Goal: Task Accomplishment & Management: Complete application form

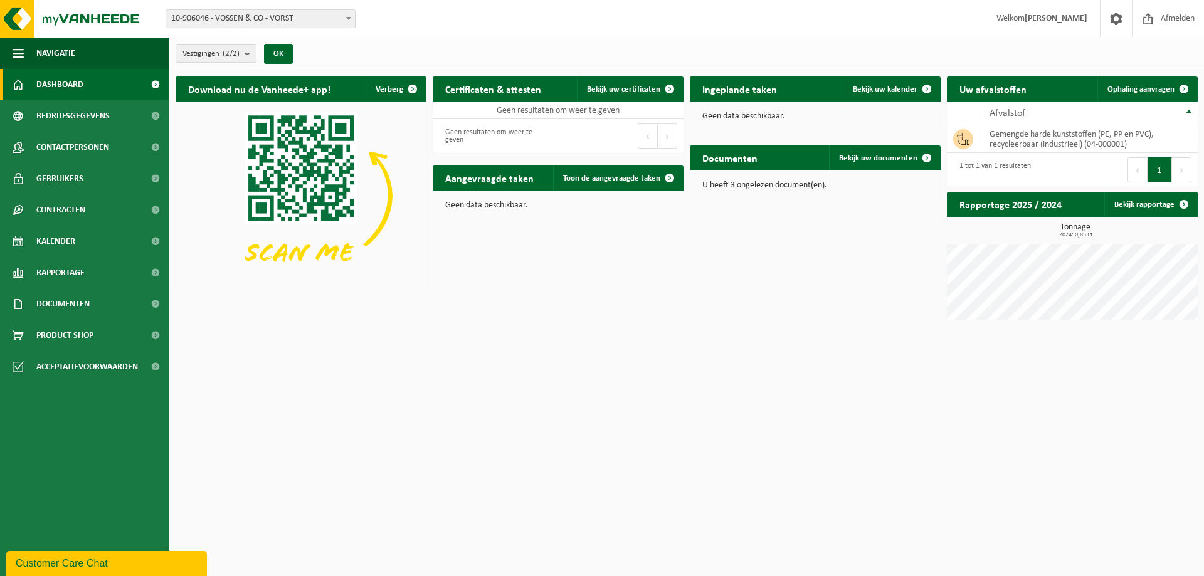
click at [820, 299] on div "Download nu de Vanheede+ app! Verberg Certificaten & attesten Bekijk uw certifi…" at bounding box center [687, 204] width 1029 height 268
click at [760, 189] on p "U heeft 3 ongelezen document(en)." at bounding box center [816, 185] width 226 height 9
click at [865, 154] on span "Bekijk uw documenten" at bounding box center [878, 158] width 78 height 8
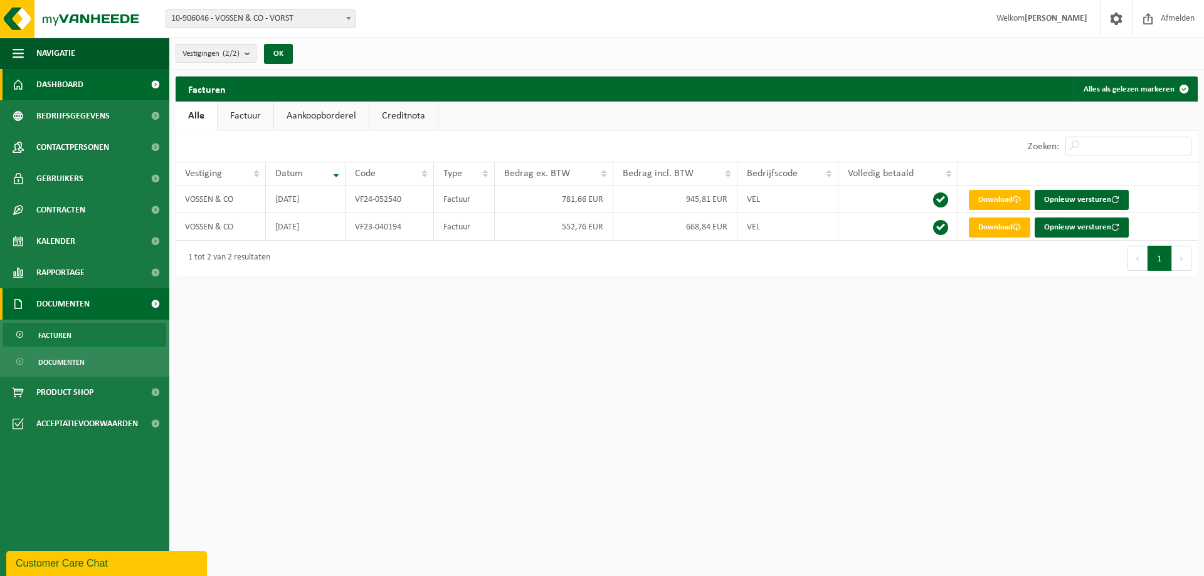
click at [66, 80] on span "Dashboard" at bounding box center [59, 84] width 47 height 31
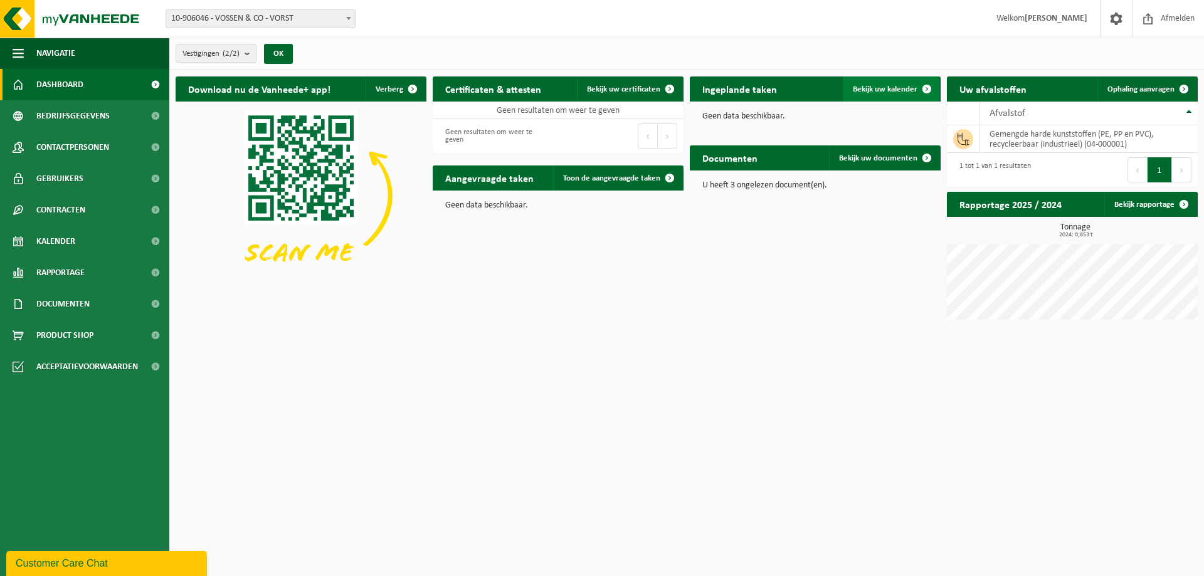
click at [881, 89] on span "Bekijk uw kalender" at bounding box center [885, 89] width 65 height 8
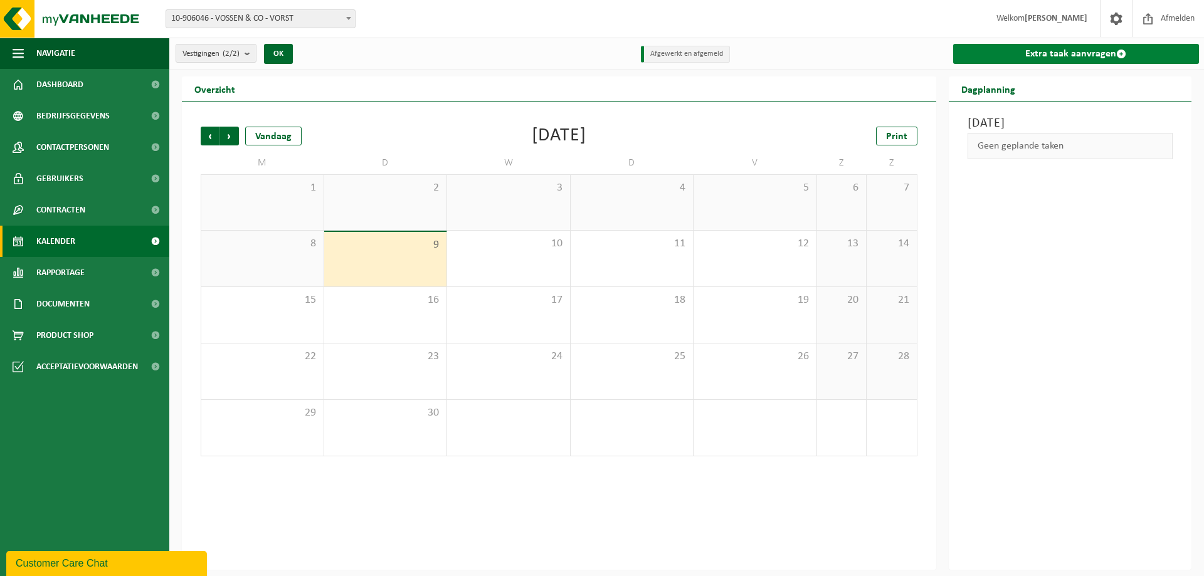
click at [1071, 53] on link "Extra taak aanvragen" at bounding box center [1076, 54] width 247 height 20
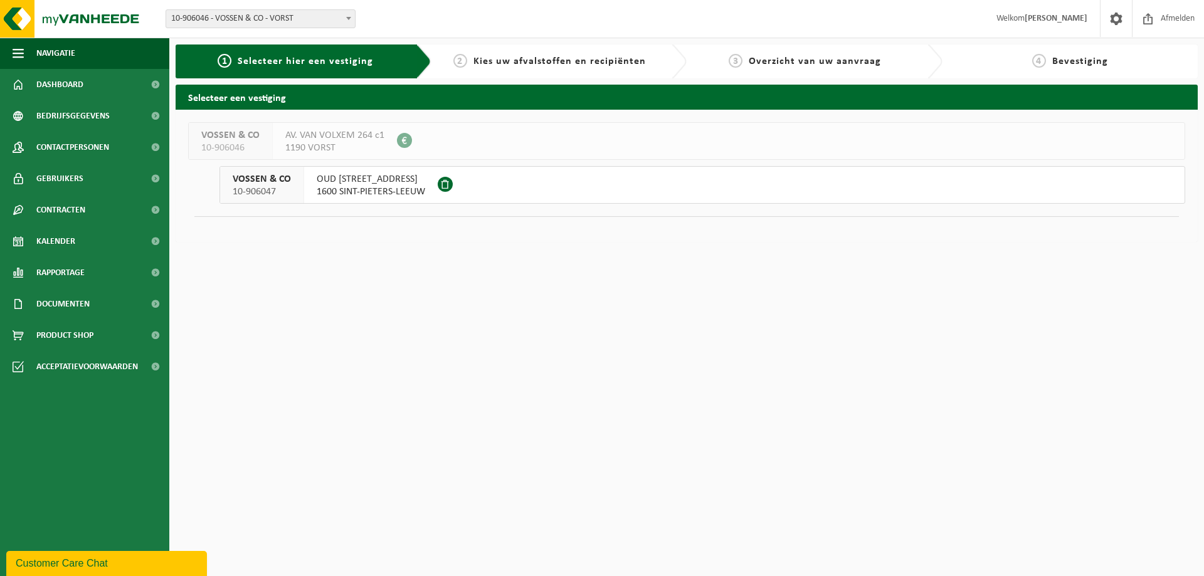
click at [352, 189] on span "1600 SINT-PIETERS-LEEUW" at bounding box center [371, 192] width 109 height 13
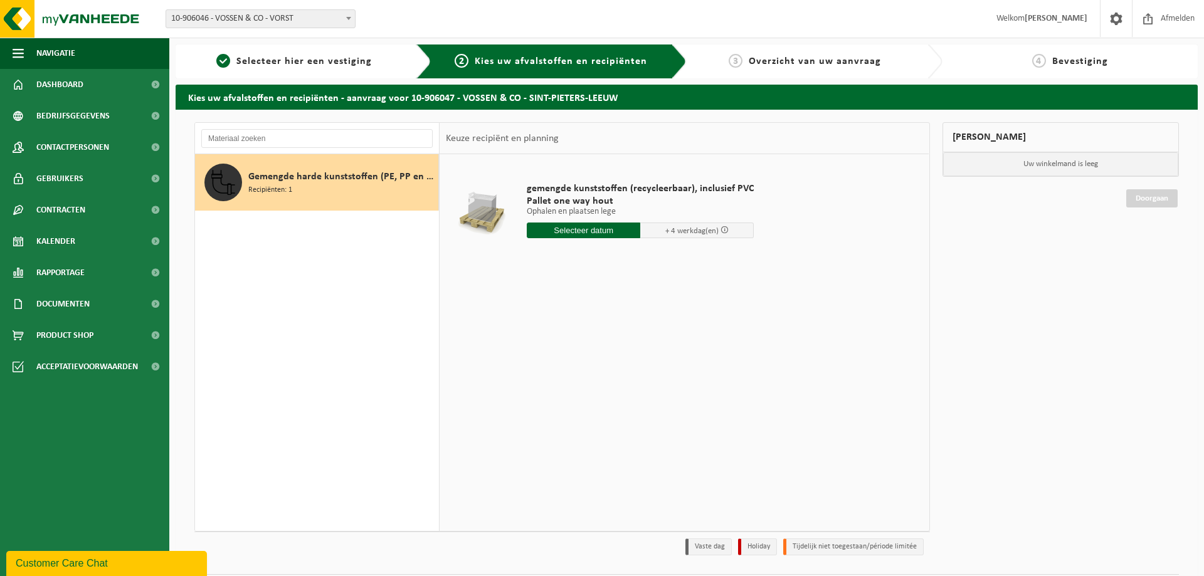
click at [622, 232] on input "text" at bounding box center [584, 231] width 114 height 16
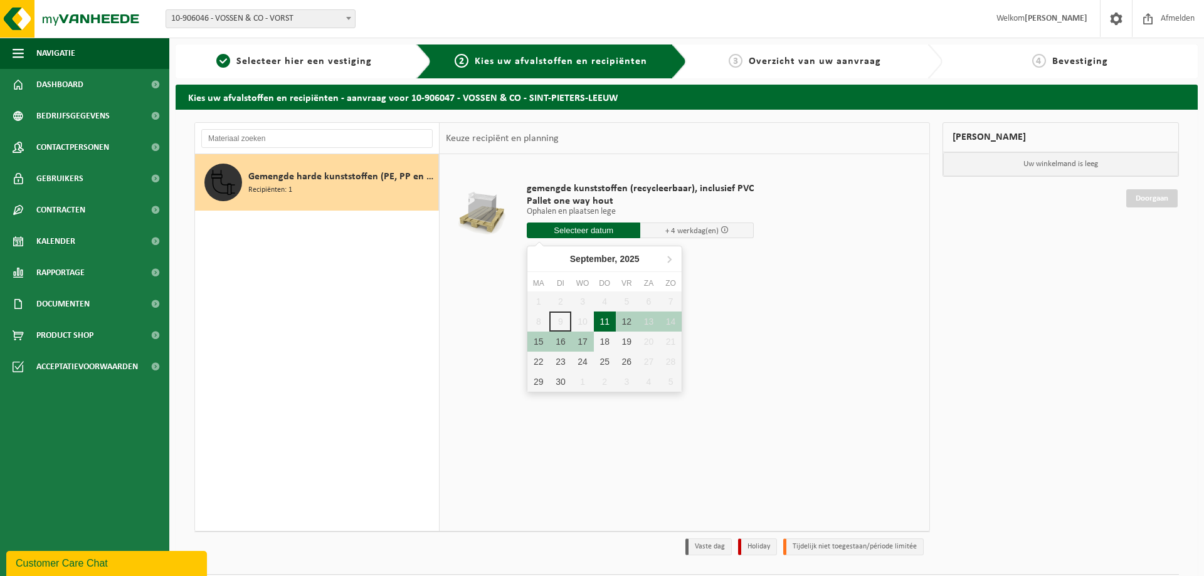
click at [607, 326] on div "11" at bounding box center [605, 322] width 22 height 20
type input "Van 2025-09-11"
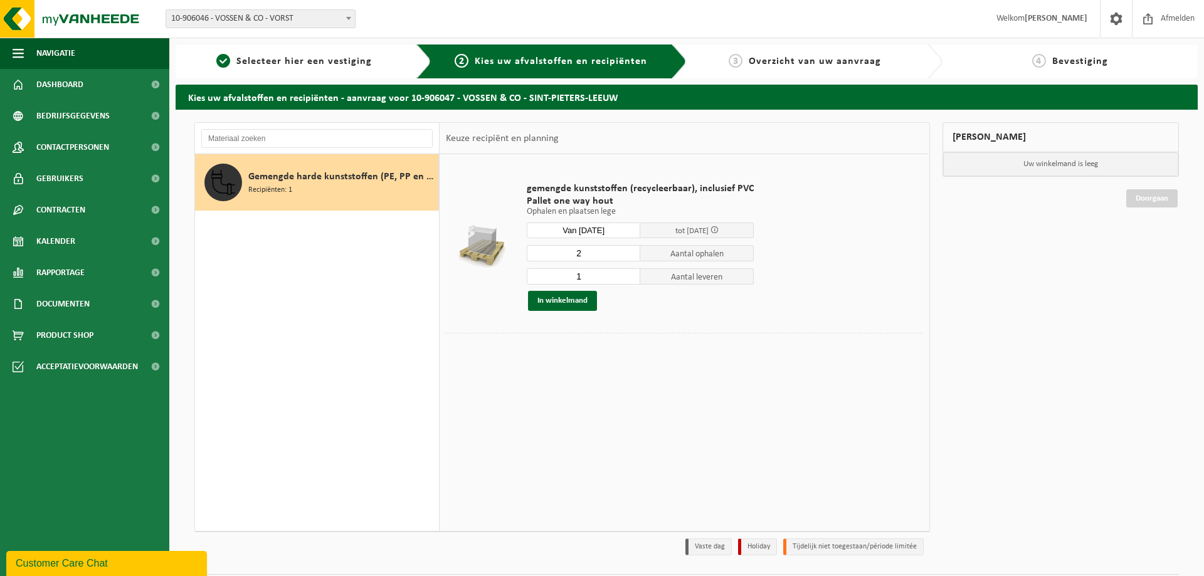
click at [628, 253] on input "2" at bounding box center [584, 253] width 114 height 16
click at [628, 253] on input "3" at bounding box center [584, 253] width 114 height 16
click at [628, 253] on input "4" at bounding box center [584, 253] width 114 height 16
click at [628, 253] on input "5" at bounding box center [584, 253] width 114 height 16
click at [628, 253] on input "6" at bounding box center [584, 253] width 114 height 16
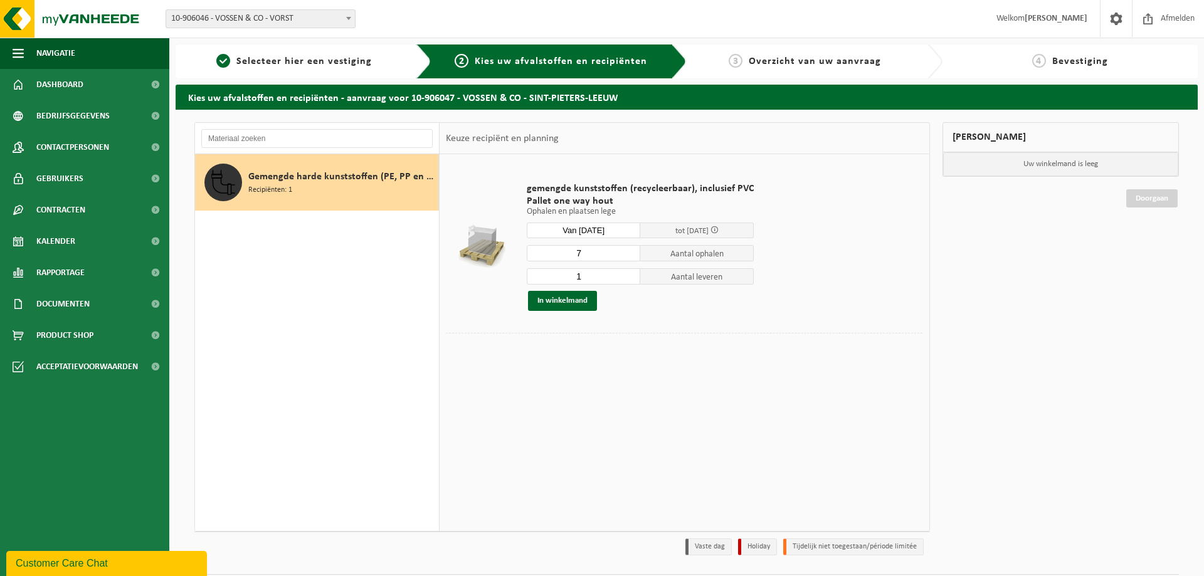
click at [628, 253] on input "7" at bounding box center [584, 253] width 114 height 16
click at [628, 253] on input "8" at bounding box center [584, 253] width 114 height 16
click at [628, 253] on input "9" at bounding box center [584, 253] width 114 height 16
click at [628, 253] on input "10" at bounding box center [584, 253] width 114 height 16
click at [628, 253] on input "11" at bounding box center [584, 253] width 114 height 16
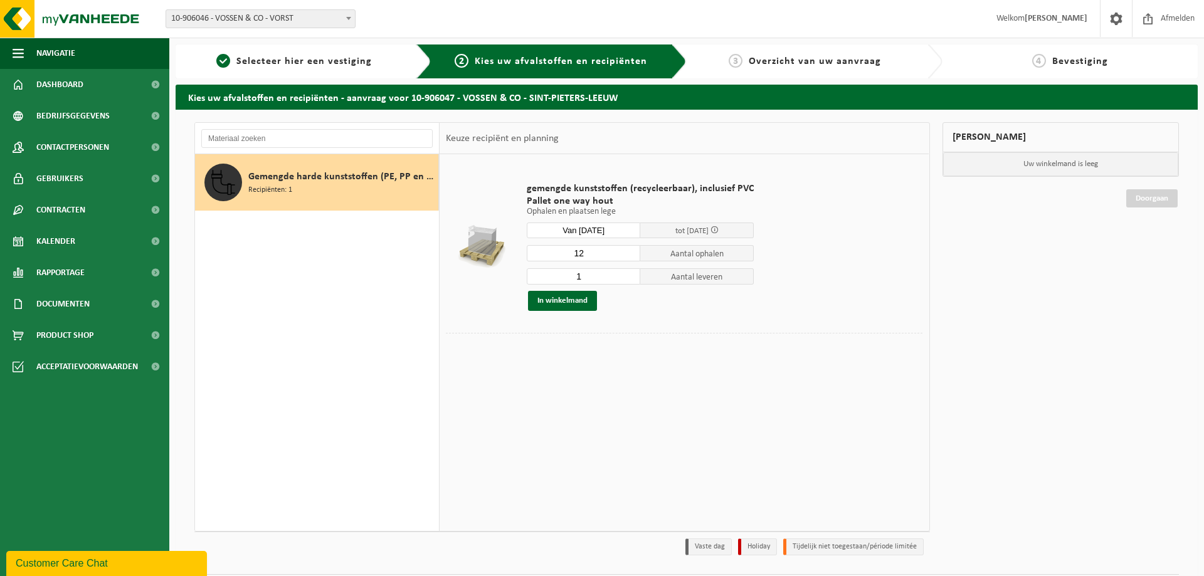
click at [628, 253] on input "12" at bounding box center [584, 253] width 114 height 16
click at [628, 253] on input "13" at bounding box center [584, 253] width 114 height 16
click at [628, 253] on input "14" at bounding box center [584, 253] width 114 height 16
type input "13"
click at [628, 258] on input "13" at bounding box center [584, 253] width 114 height 16
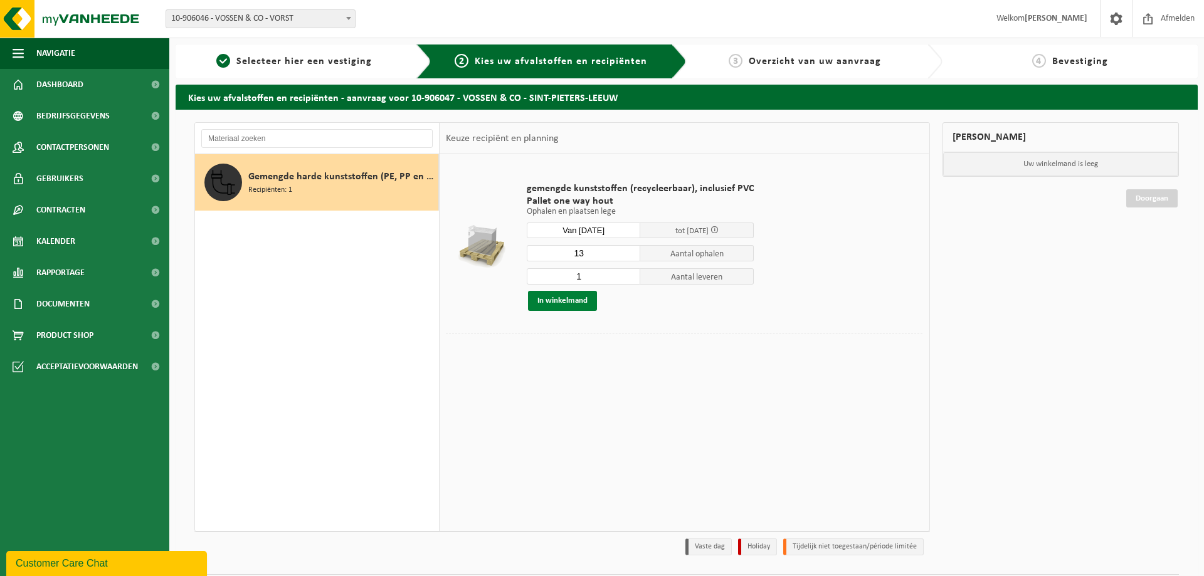
click at [571, 309] on div "gemengde kunststoffen (recycleerbaar), inclusief PVC Pallet one way hout Ophale…" at bounding box center [641, 247] width 240 height 154
click at [573, 299] on button "In winkelmand" at bounding box center [562, 301] width 69 height 20
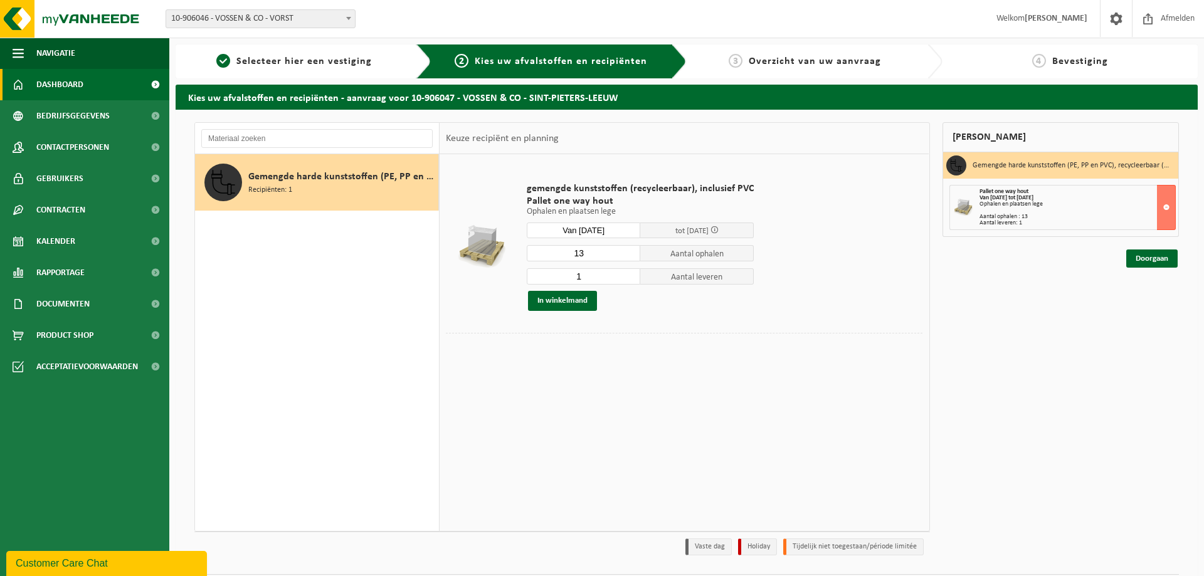
click at [53, 90] on span "Dashboard" at bounding box center [59, 84] width 47 height 31
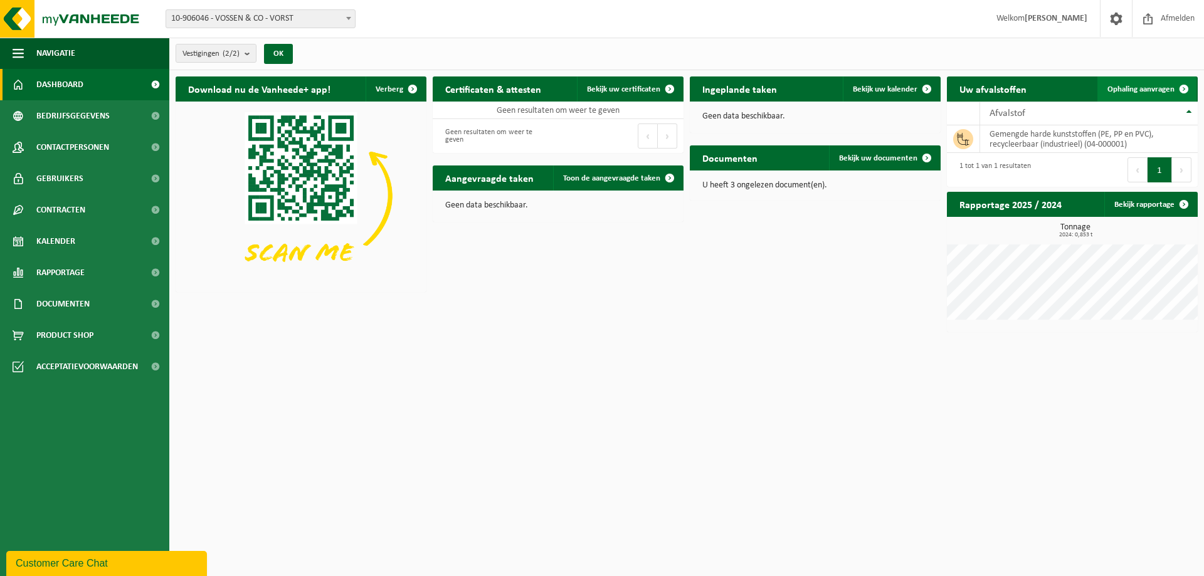
click at [1147, 84] on link "Ophaling aanvragen" at bounding box center [1147, 89] width 99 height 25
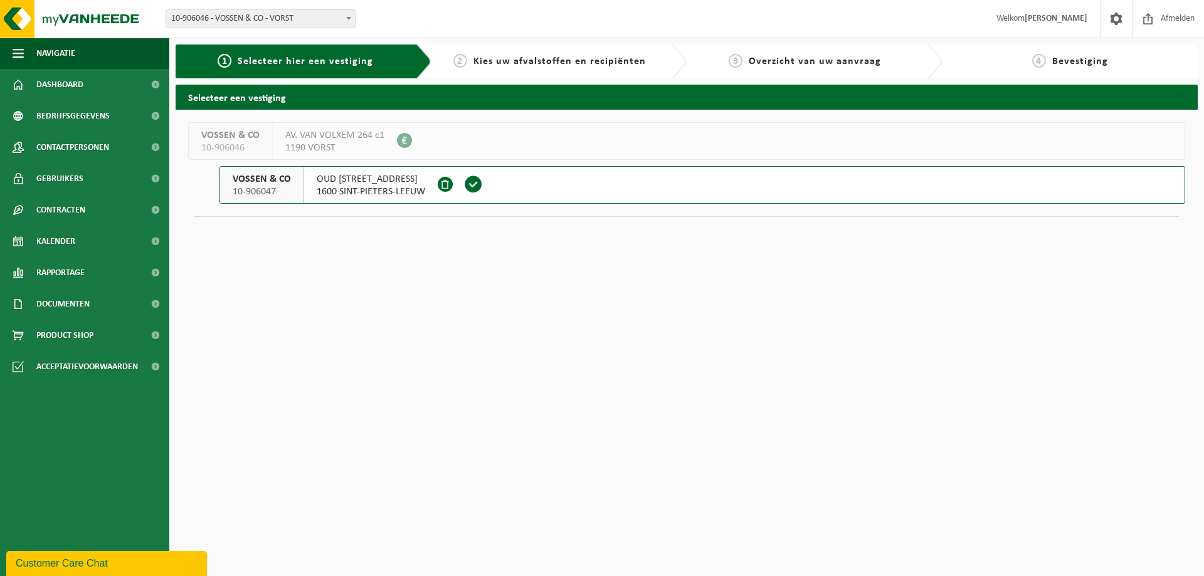
click at [382, 191] on span "1600 SINT-PIETERS-LEEUW" at bounding box center [371, 192] width 109 height 13
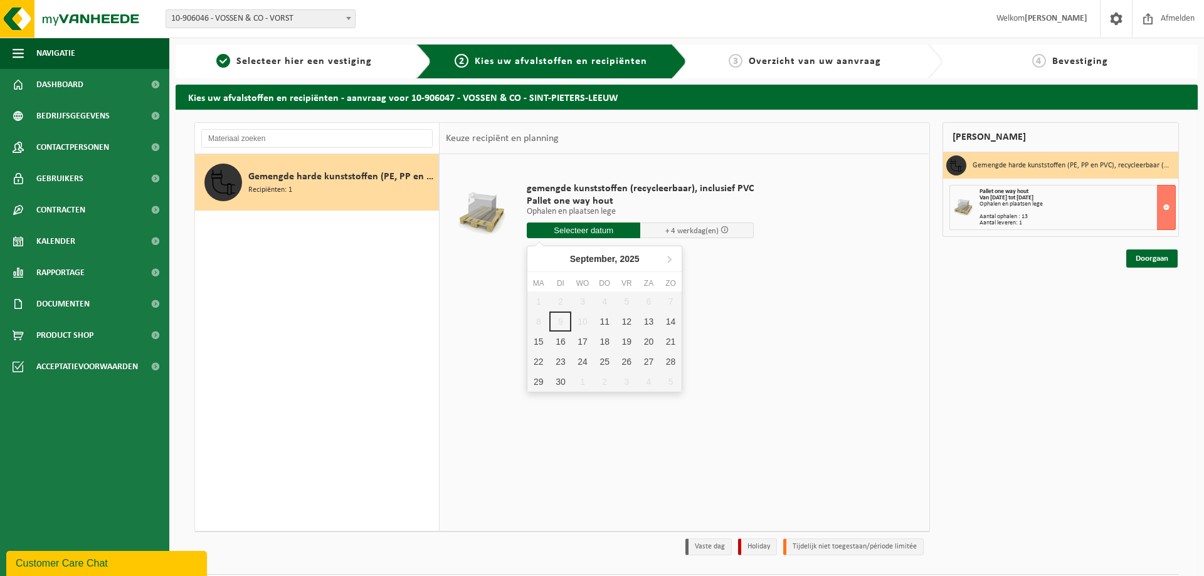
click at [601, 229] on input "text" at bounding box center [584, 231] width 114 height 16
click at [595, 326] on div "11" at bounding box center [605, 322] width 22 height 20
type input "Van 2025-09-11"
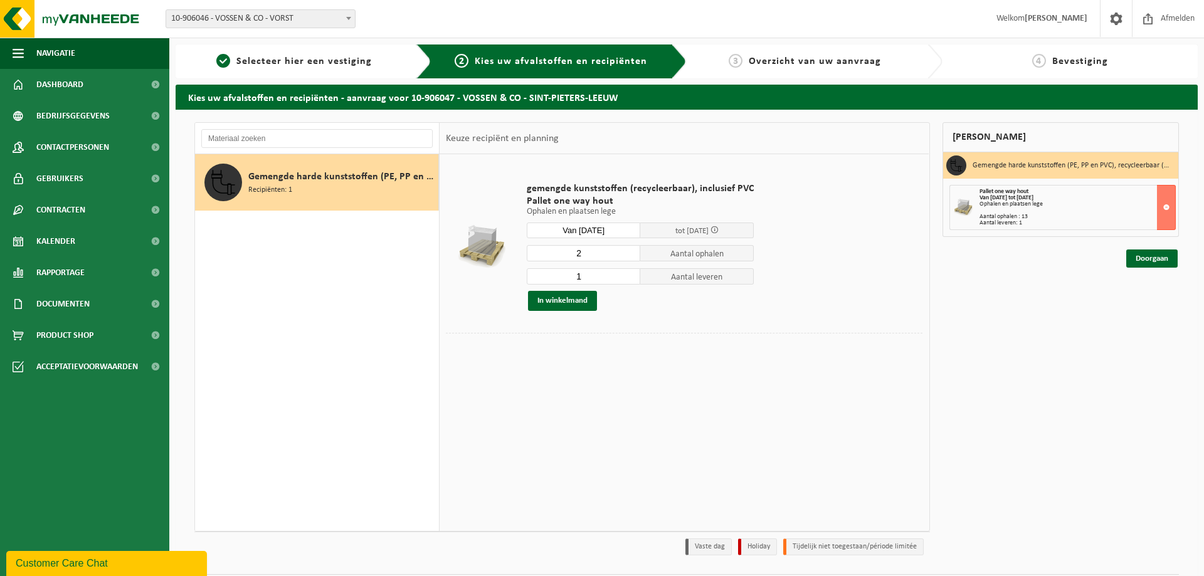
click at [631, 250] on input "2" at bounding box center [584, 253] width 114 height 16
click at [631, 250] on input "3" at bounding box center [584, 253] width 114 height 16
click at [631, 250] on input "4" at bounding box center [584, 253] width 114 height 16
click at [631, 250] on input "5" at bounding box center [584, 253] width 114 height 16
click at [631, 250] on input "6" at bounding box center [584, 253] width 114 height 16
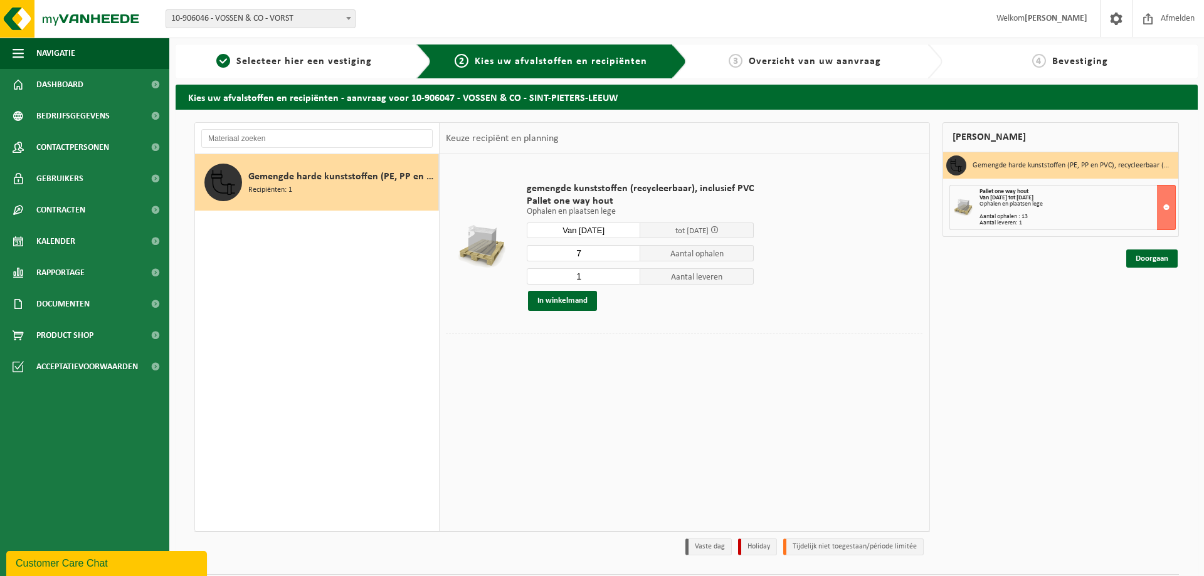
click at [631, 250] on input "7" at bounding box center [584, 253] width 114 height 16
click at [631, 250] on input "8" at bounding box center [584, 253] width 114 height 16
click at [631, 250] on input "9" at bounding box center [584, 253] width 114 height 16
click at [631, 250] on input "10" at bounding box center [584, 253] width 114 height 16
click at [631, 250] on input "11" at bounding box center [584, 253] width 114 height 16
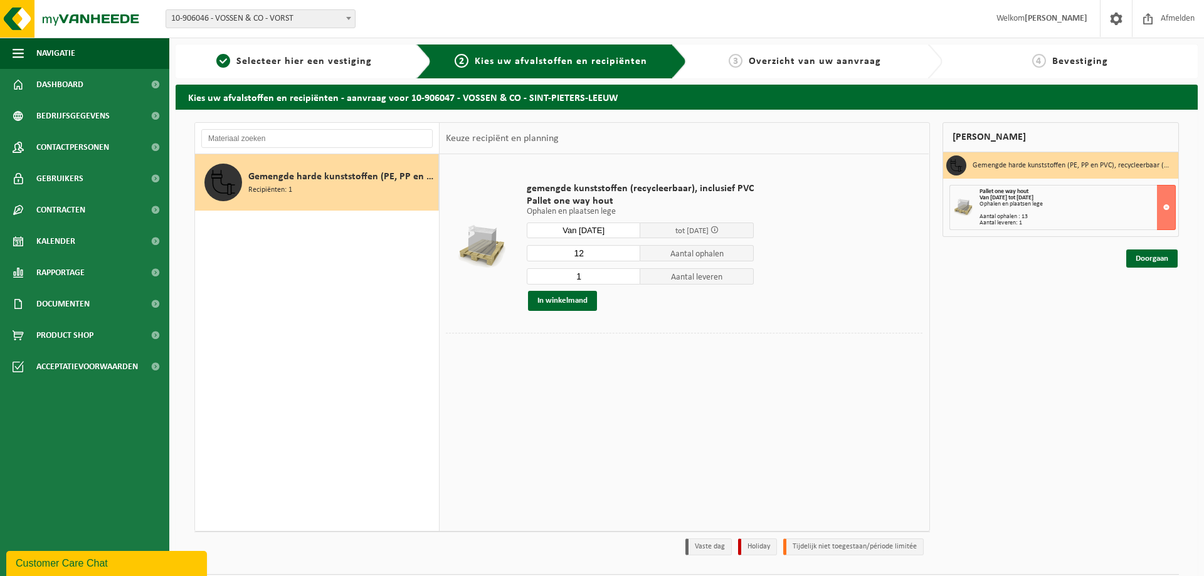
click at [631, 250] on input "12" at bounding box center [584, 253] width 114 height 16
type input "13"
click at [631, 250] on input "13" at bounding box center [584, 253] width 114 height 16
click at [834, 326] on td "gemengde kunststoffen (recycleerbaar), inclusief PVC Pallet one way hout Ophale…" at bounding box center [720, 247] width 405 height 173
click at [1068, 339] on div "Mijn winkelmand Gemengde harde kunststoffen (PE, PP en PVC), recycleerbaar (ind…" at bounding box center [1062, 342] width 250 height 440
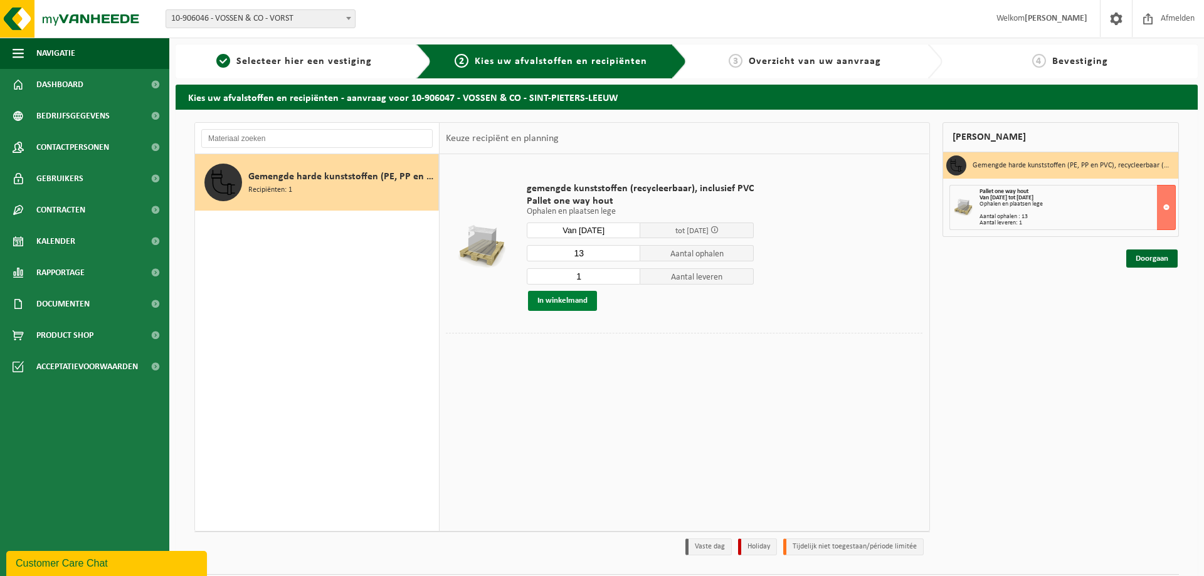
click at [584, 297] on button "In winkelmand" at bounding box center [562, 301] width 69 height 20
type input "0"
click at [632, 277] on input "0" at bounding box center [584, 276] width 114 height 16
click at [562, 300] on button "In winkelmand" at bounding box center [562, 301] width 69 height 20
click at [718, 230] on span at bounding box center [715, 230] width 8 height 8
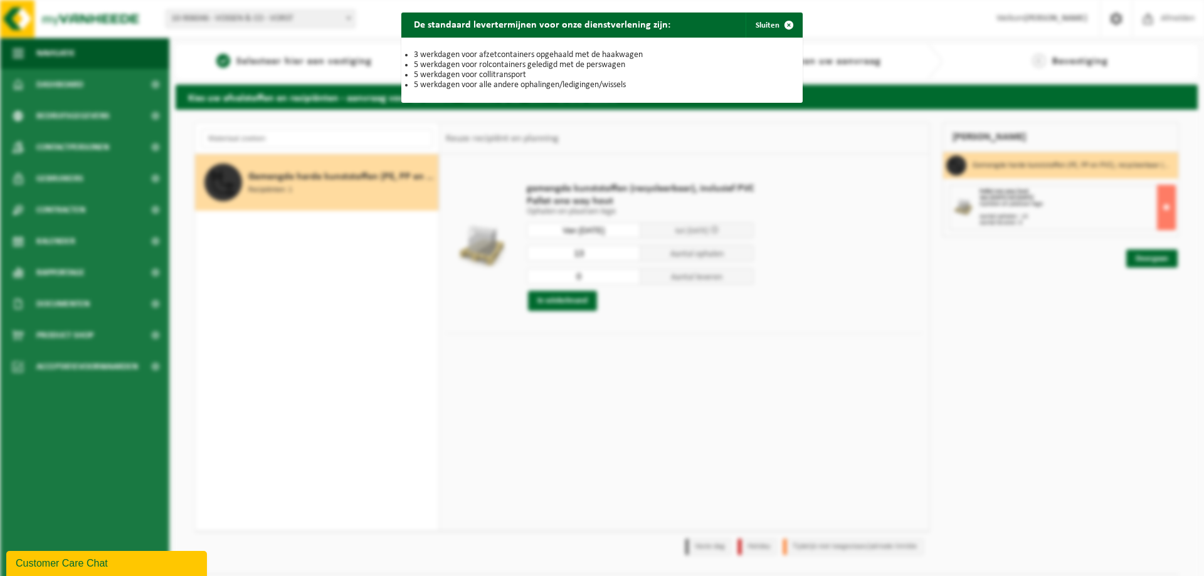
drag, startPoint x: 1010, startPoint y: 390, endPoint x: 1007, endPoint y: 385, distance: 6.5
click at [1009, 388] on div "De standaard levertermijnen voor onze dienstverlening zijn: Sluiten 3 werkdagen…" at bounding box center [602, 288] width 1204 height 576
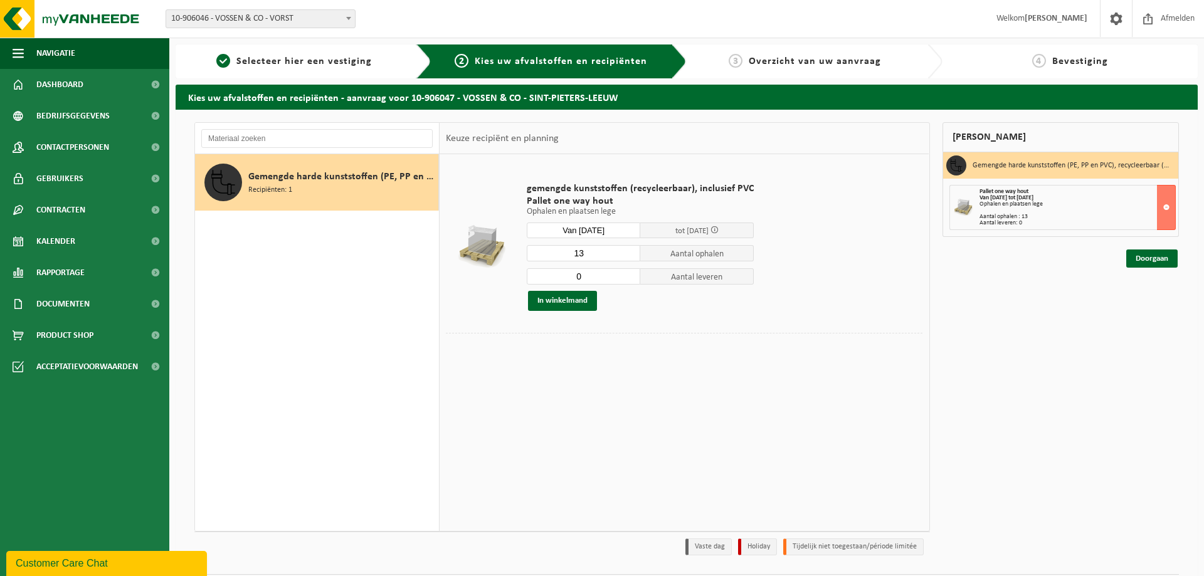
click at [600, 504] on div "gemengde kunststoffen (recycleerbaar), inclusief PVC Pallet one way hout Ophale…" at bounding box center [684, 342] width 489 height 376
click at [1145, 257] on link "Doorgaan" at bounding box center [1152, 259] width 51 height 18
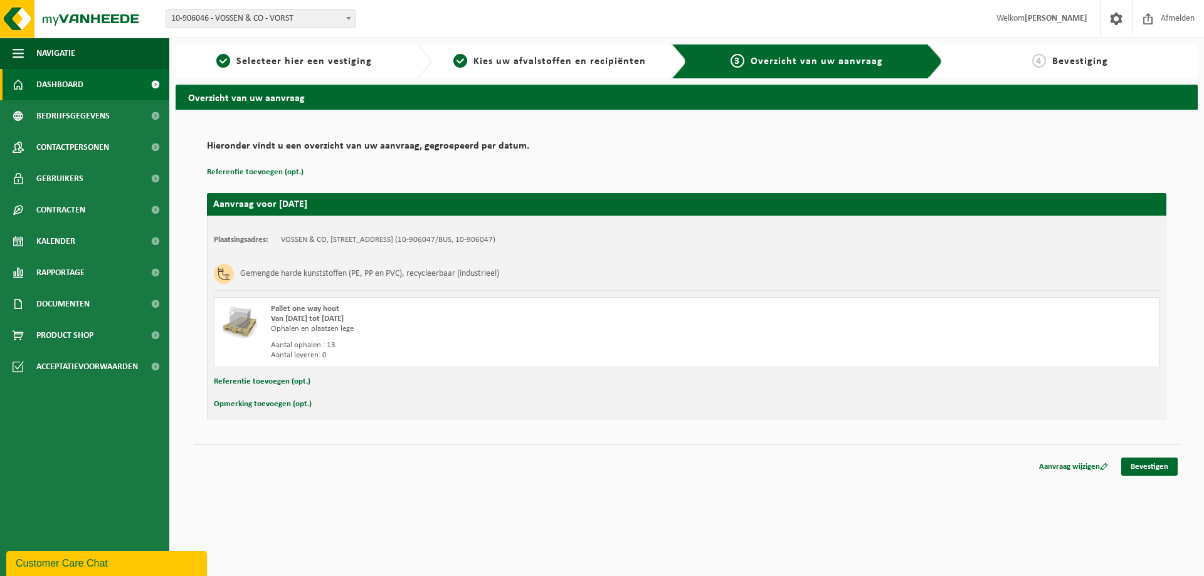
click at [73, 86] on span "Dashboard" at bounding box center [59, 84] width 47 height 31
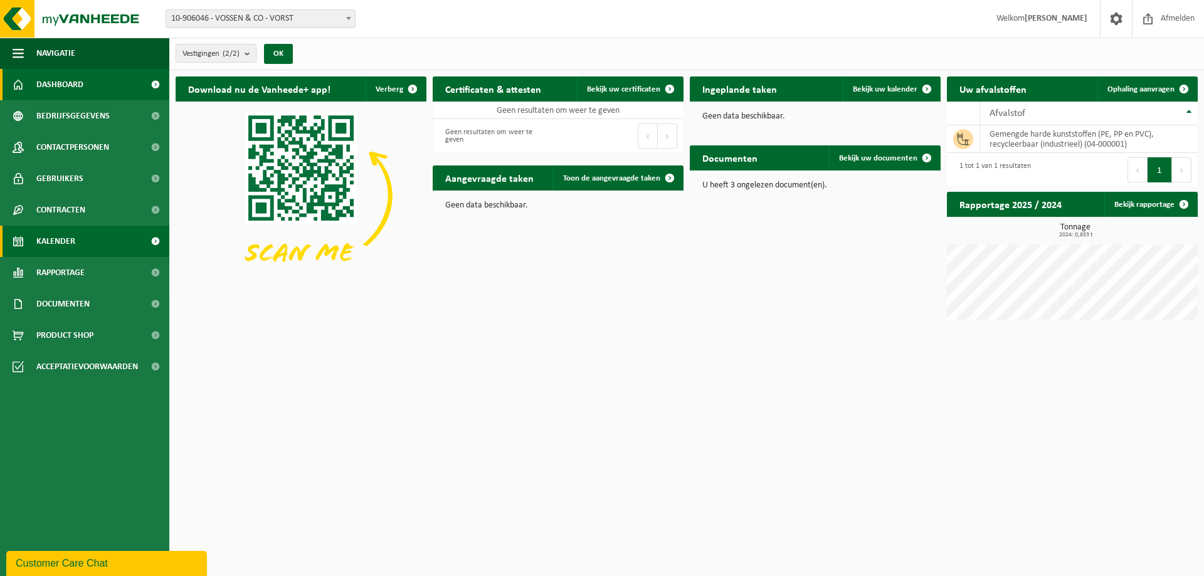
click at [65, 249] on span "Kalender" at bounding box center [55, 241] width 39 height 31
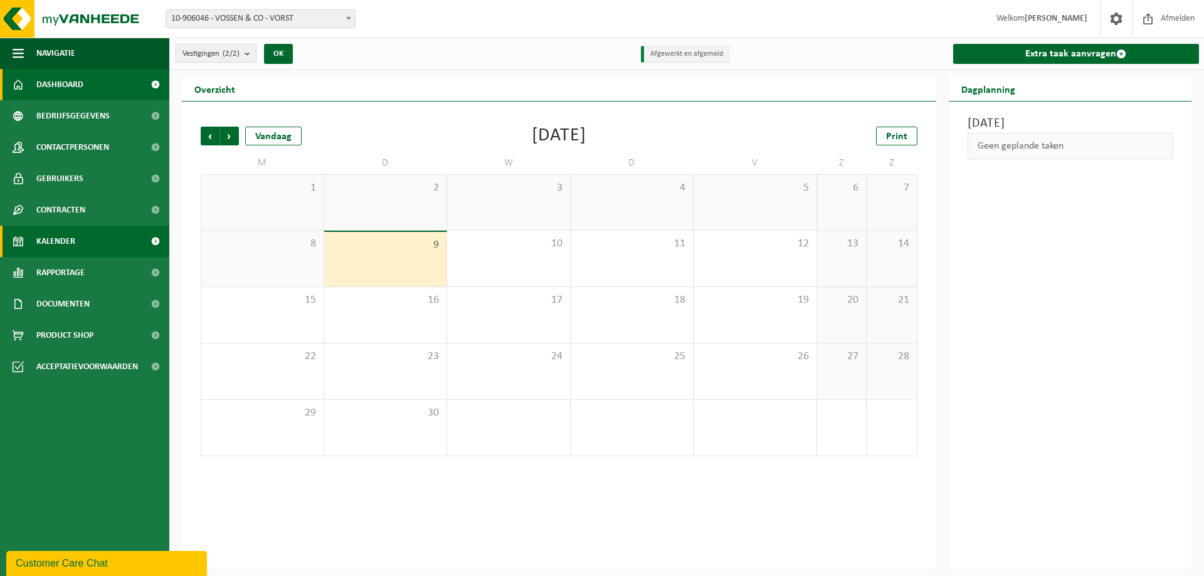
click at [73, 83] on span "Dashboard" at bounding box center [59, 84] width 47 height 31
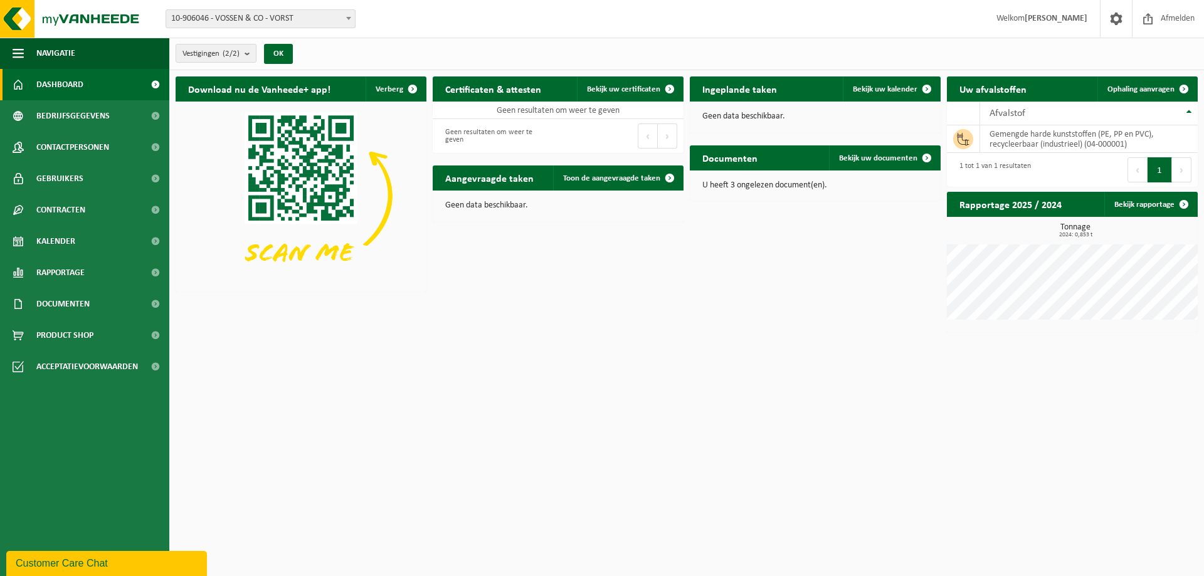
click at [721, 353] on html "Vestiging: 10-906046 - VOSSEN & CO - VORST 10-906047 - VOSSEN & CO - SINT-PIETE…" at bounding box center [602, 288] width 1204 height 576
click at [600, 174] on span "Toon de aangevraagde taken" at bounding box center [611, 178] width 97 height 8
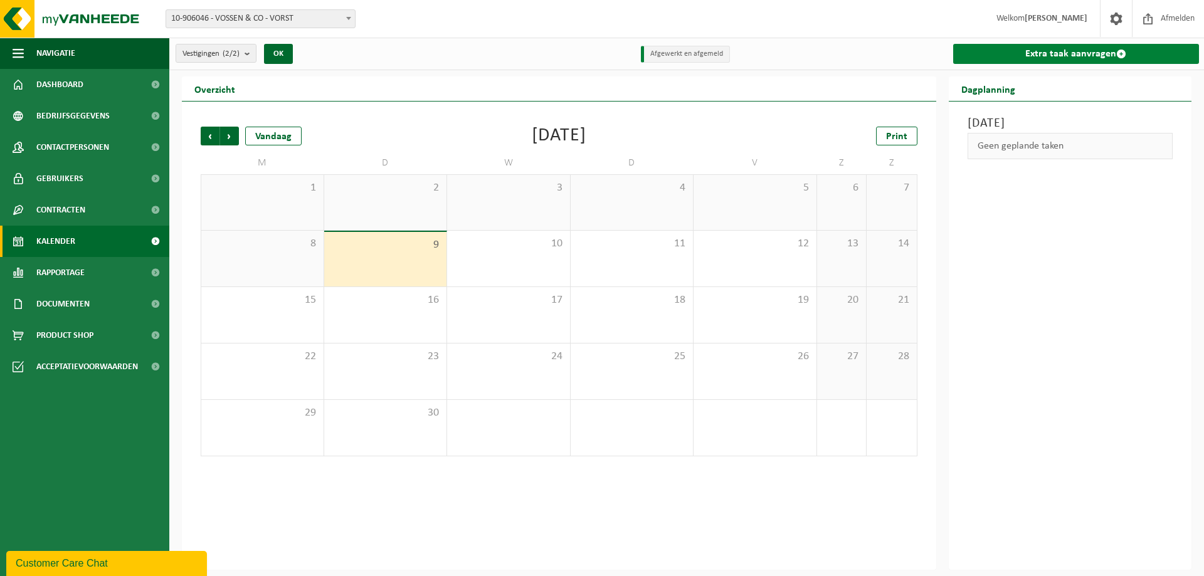
click at [1016, 52] on link "Extra taak aanvragen" at bounding box center [1076, 54] width 247 height 20
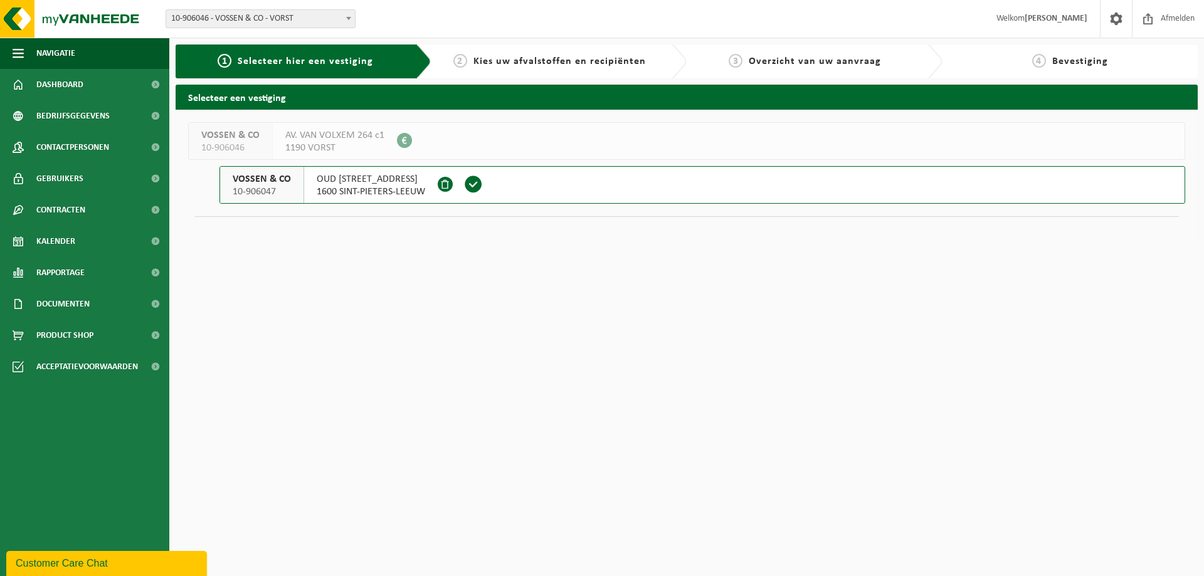
click at [352, 187] on span "1600 SINT-PIETERS-LEEUW" at bounding box center [371, 192] width 109 height 13
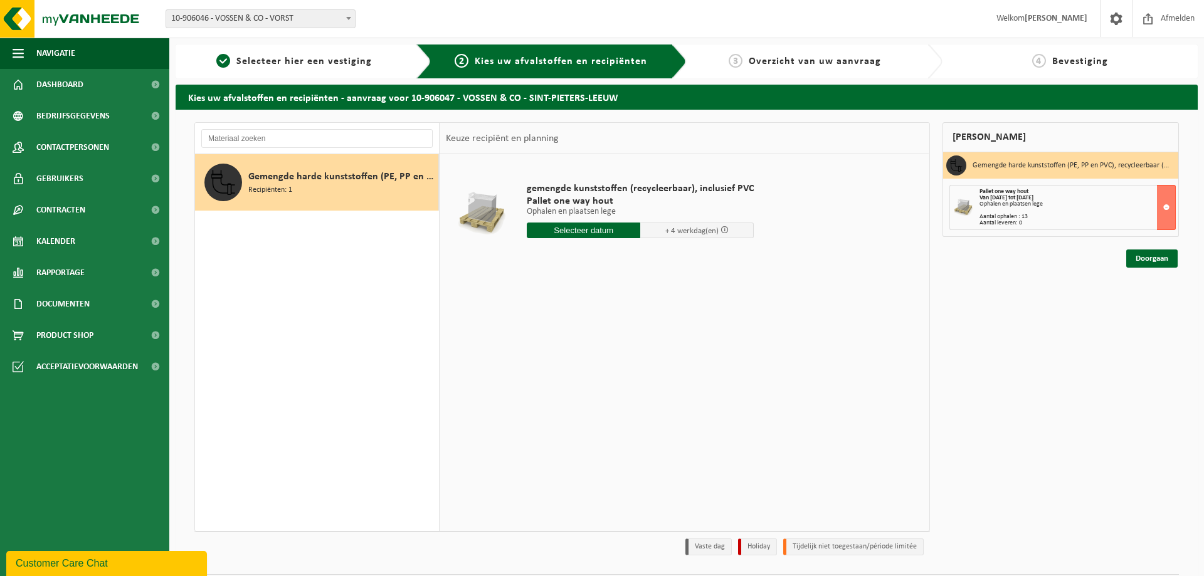
click at [591, 231] on input "text" at bounding box center [584, 231] width 114 height 16
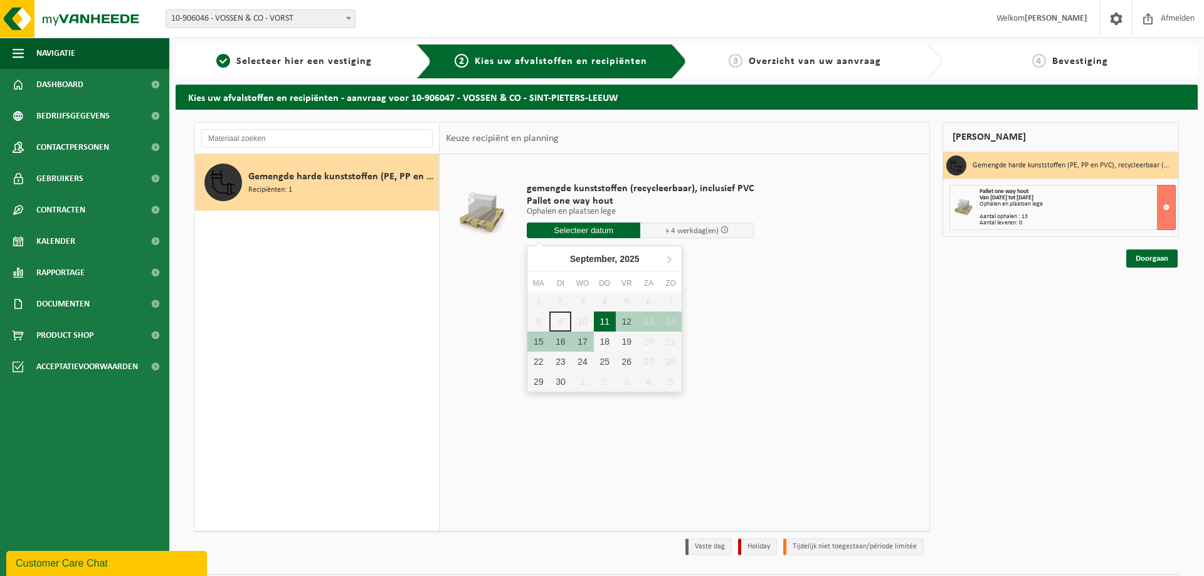
click at [606, 323] on div "11" at bounding box center [605, 322] width 22 height 20
type input "Van 2025-09-11"
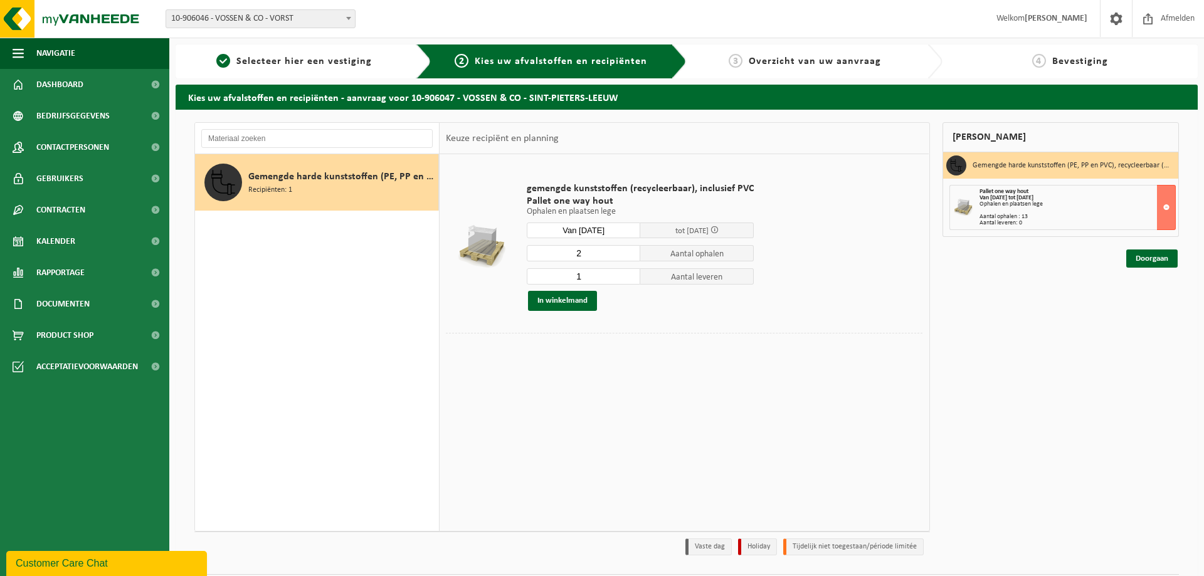
click at [627, 251] on input "2" at bounding box center [584, 253] width 114 height 16
click at [627, 251] on input "3" at bounding box center [584, 253] width 114 height 16
click at [627, 251] on input "4" at bounding box center [584, 253] width 114 height 16
click at [627, 251] on input "5" at bounding box center [584, 253] width 114 height 16
click at [627, 251] on input "6" at bounding box center [584, 253] width 114 height 16
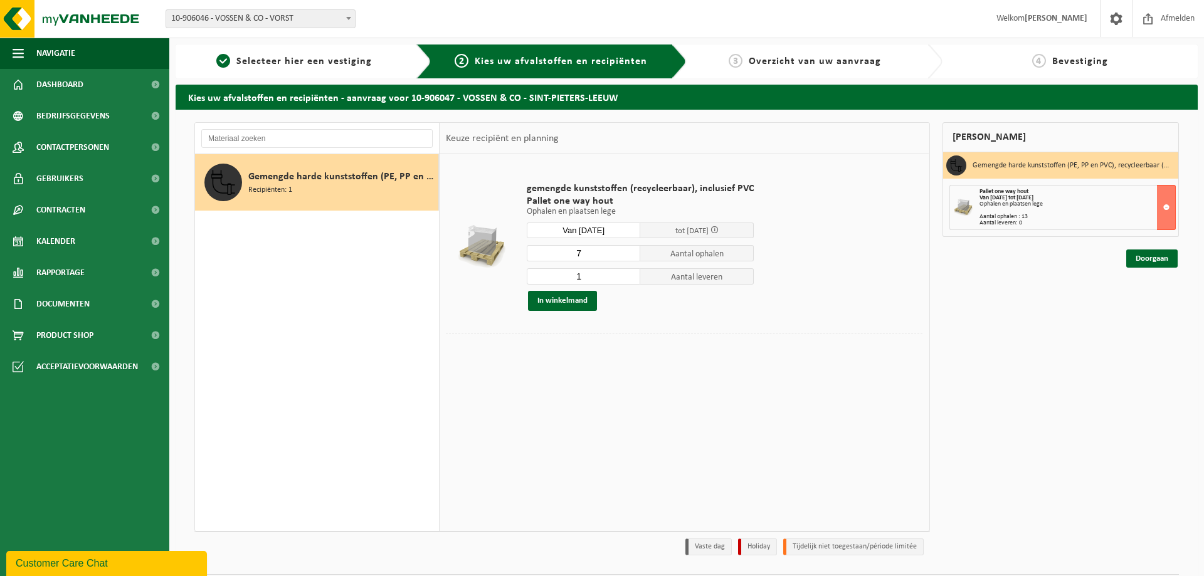
click at [627, 251] on input "7" at bounding box center [584, 253] width 114 height 16
click at [627, 251] on input "8" at bounding box center [584, 253] width 114 height 16
click at [627, 251] on input "9" at bounding box center [584, 253] width 114 height 16
click at [627, 251] on input "10" at bounding box center [584, 253] width 114 height 16
click at [627, 251] on input "11" at bounding box center [584, 253] width 114 height 16
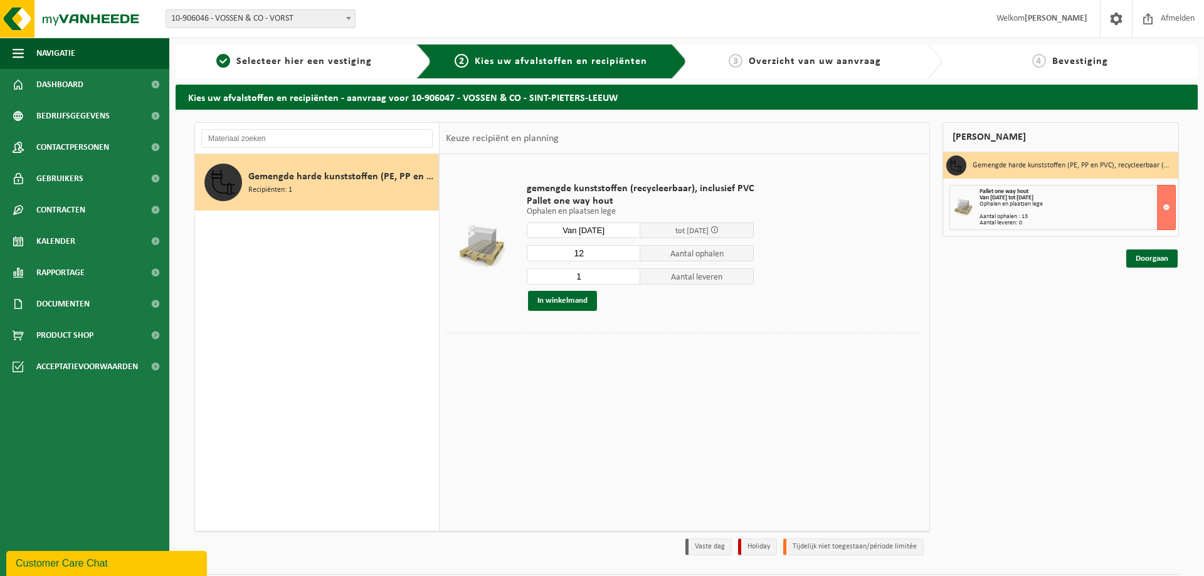
click at [627, 251] on input "12" at bounding box center [584, 253] width 114 height 16
type input "13"
click at [626, 251] on input "13" at bounding box center [584, 253] width 114 height 16
type input "0"
click at [627, 278] on input "0" at bounding box center [584, 276] width 114 height 16
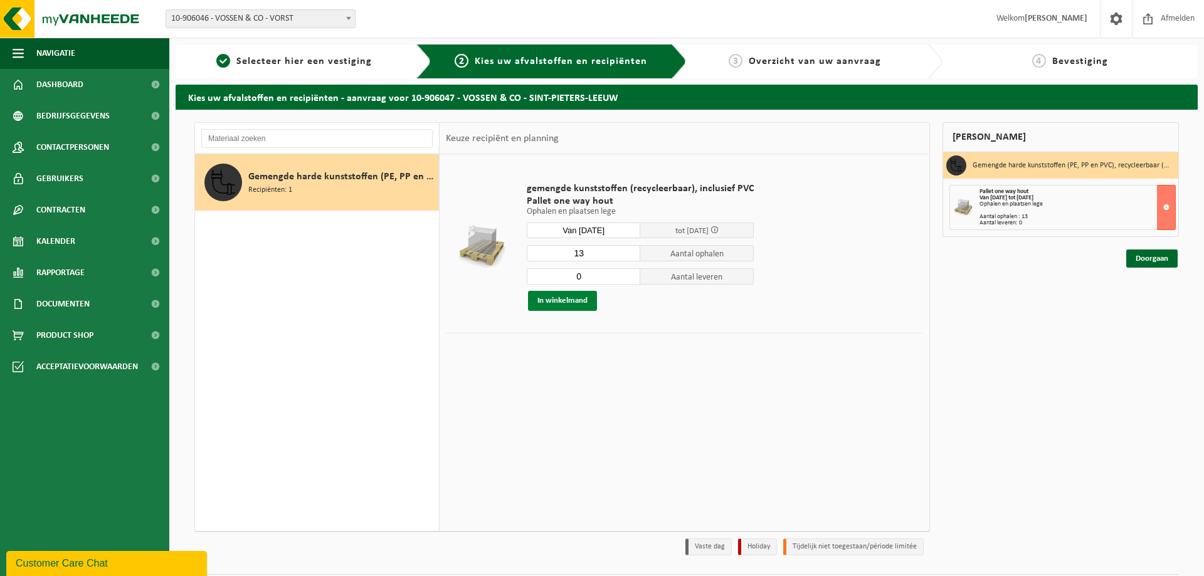
click at [578, 304] on button "In winkelmand" at bounding box center [562, 301] width 69 height 20
click at [1141, 261] on link "Doorgaan" at bounding box center [1152, 259] width 51 height 18
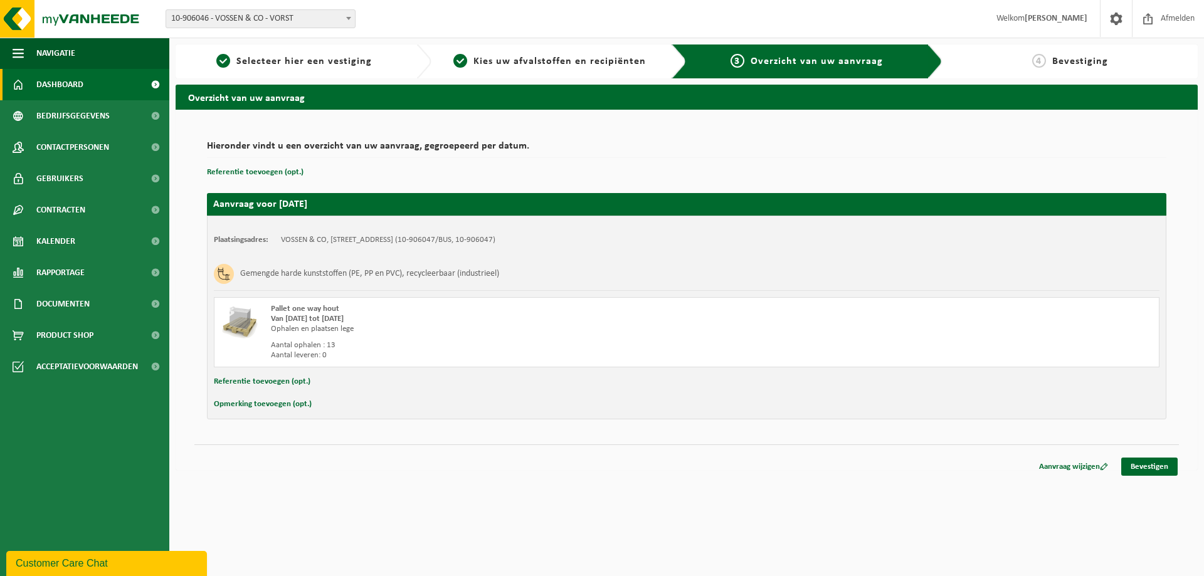
click at [65, 80] on span "Dashboard" at bounding box center [59, 84] width 47 height 31
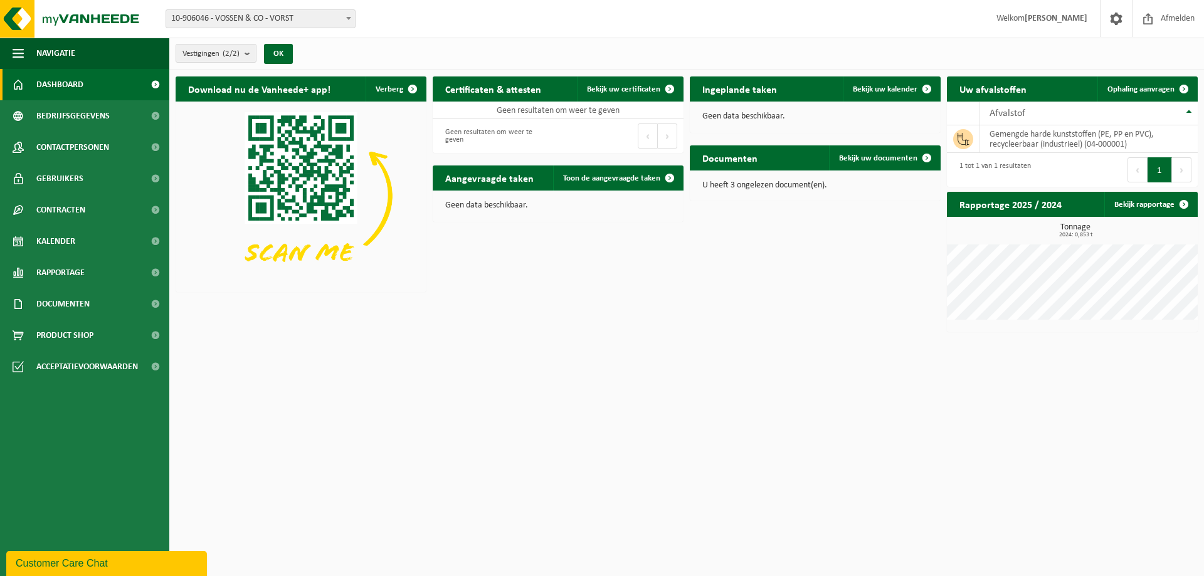
click at [891, 510] on html "Vestiging: 10-906046 - VOSSEN & CO - VORST 10-906047 - VOSSEN & CO - SINT-PIETE…" at bounding box center [602, 288] width 1204 height 576
click at [1140, 127] on td "gemengde harde kunststoffen (PE, PP en PVC), recycleerbaar (industrieel) (04-00…" at bounding box center [1089, 139] width 218 height 28
click at [1045, 109] on div "Afvalstof" at bounding box center [1086, 114] width 193 height 10
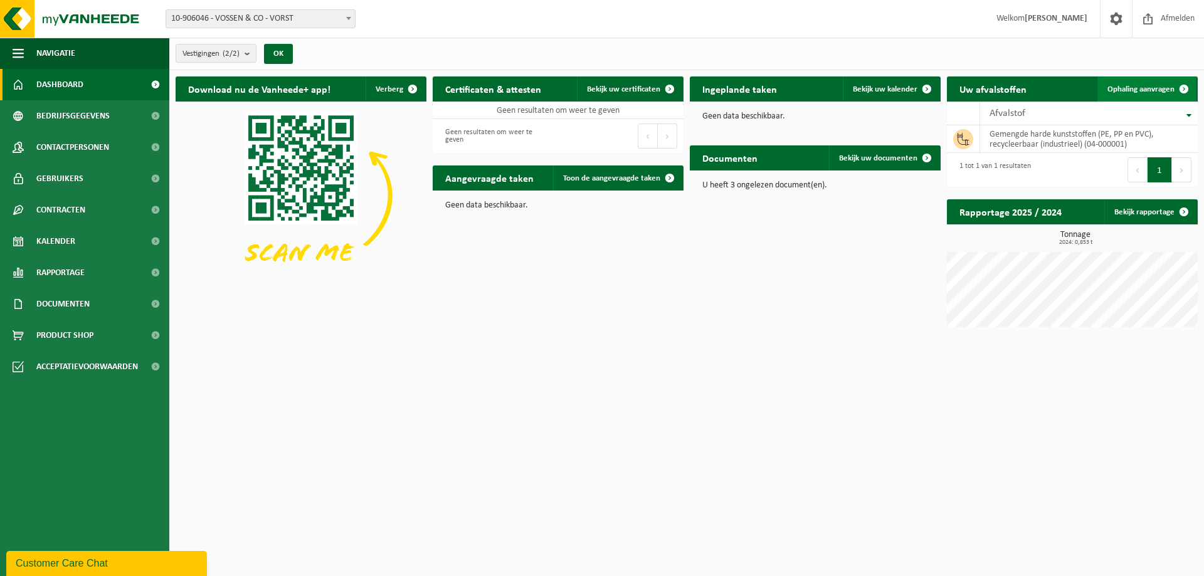
click at [1176, 77] on span at bounding box center [1184, 89] width 25 height 25
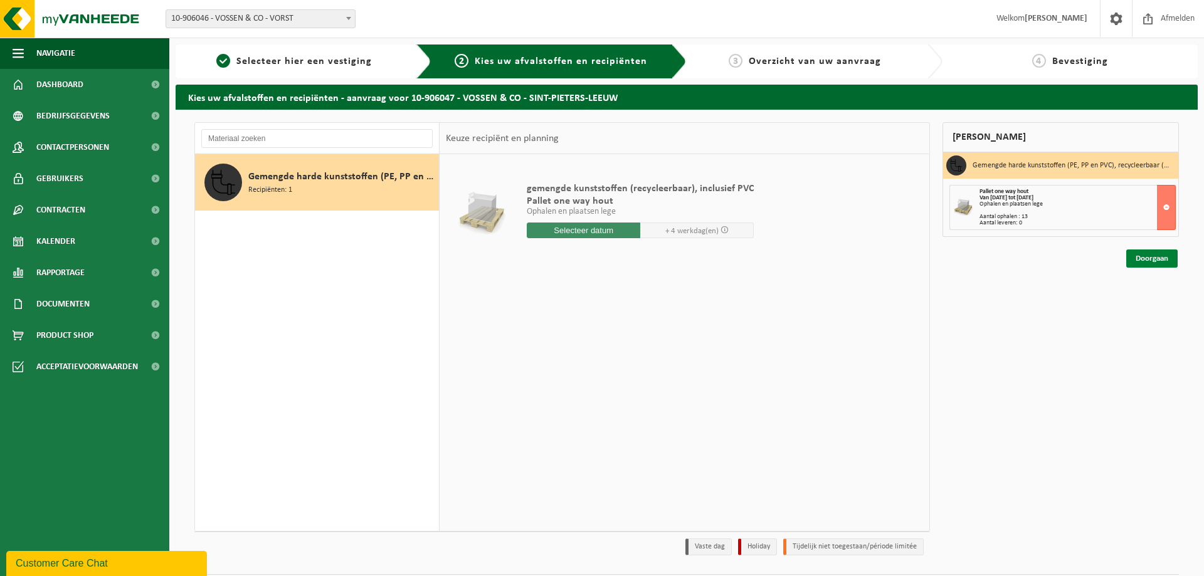
click at [1164, 256] on link "Doorgaan" at bounding box center [1152, 259] width 51 height 18
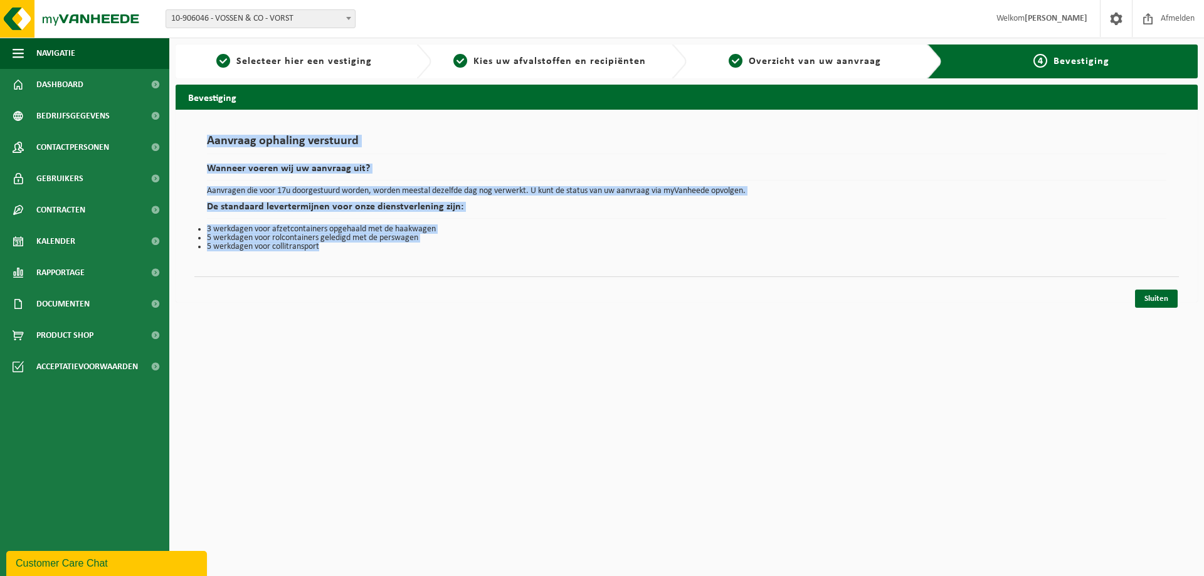
drag, startPoint x: 208, startPoint y: 134, endPoint x: 748, endPoint y: 259, distance: 555.1
click at [745, 262] on div "Aanvraag ophaling verstuurd Wanneer voeren wij uw aanvraag uit? Aanvragen die v…" at bounding box center [686, 193] width 985 height 142
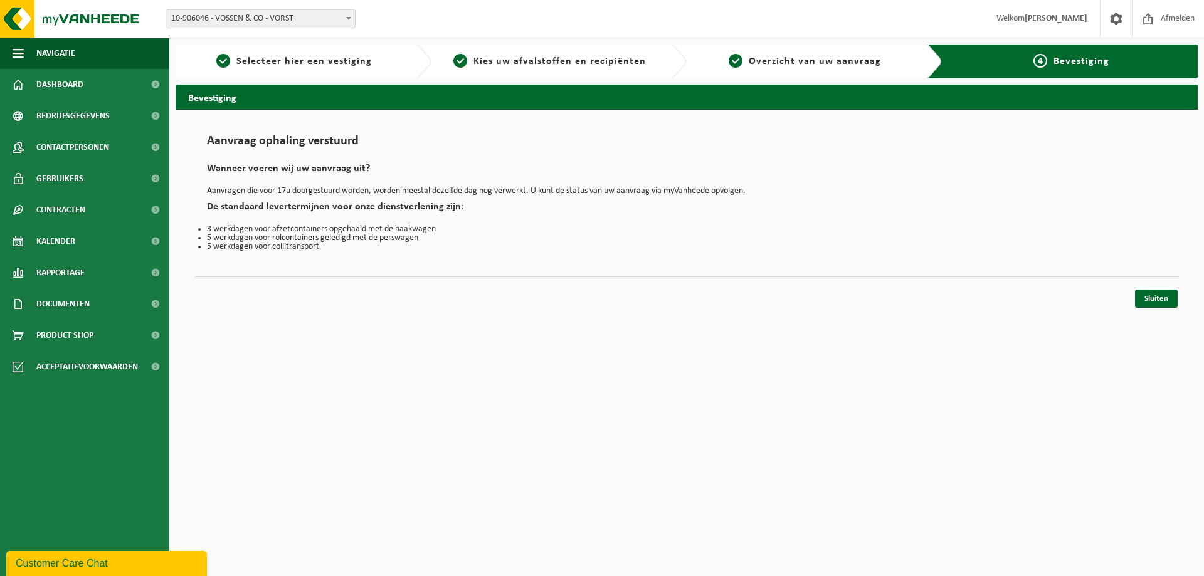
click at [748, 259] on div "Aanvraag ophaling verstuurd Wanneer voeren wij uw aanvraag uit? Aanvragen die v…" at bounding box center [686, 193] width 985 height 142
click at [1160, 296] on link "Sluiten" at bounding box center [1156, 299] width 43 height 18
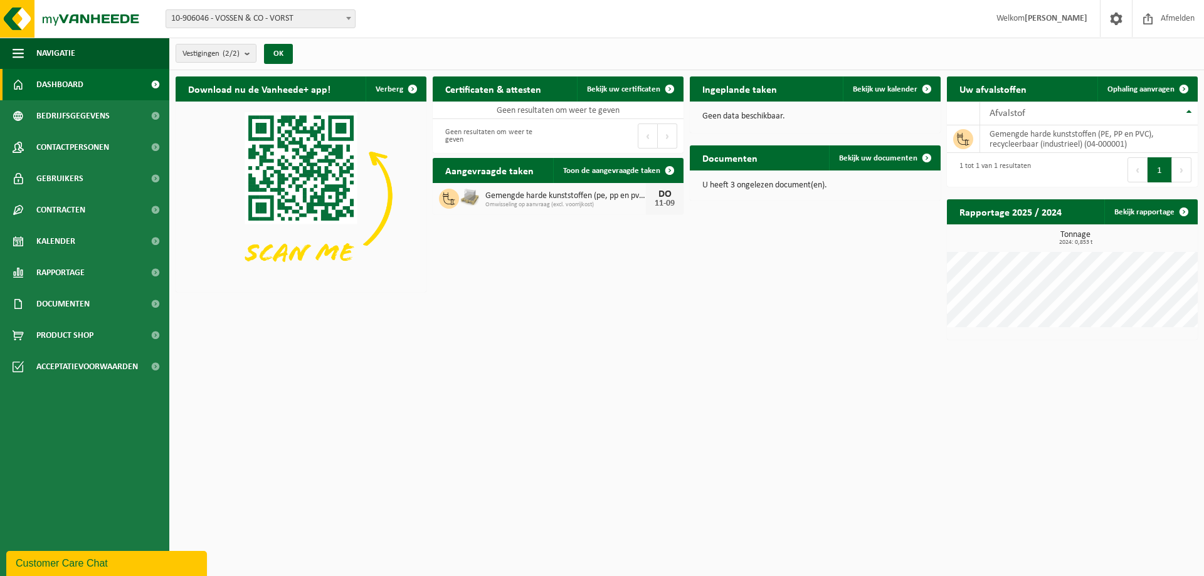
click at [711, 364] on html "Vestiging: 10-906046 - VOSSEN & CO - VORST 10-906047 - VOSSEN & CO - SINT-PIETE…" at bounding box center [602, 288] width 1204 height 576
click at [618, 379] on html "Vestiging: 10-906046 - VOSSEN & CO - VORST 10-906047 - VOSSEN & CO - SINT-PIETE…" at bounding box center [602, 288] width 1204 height 576
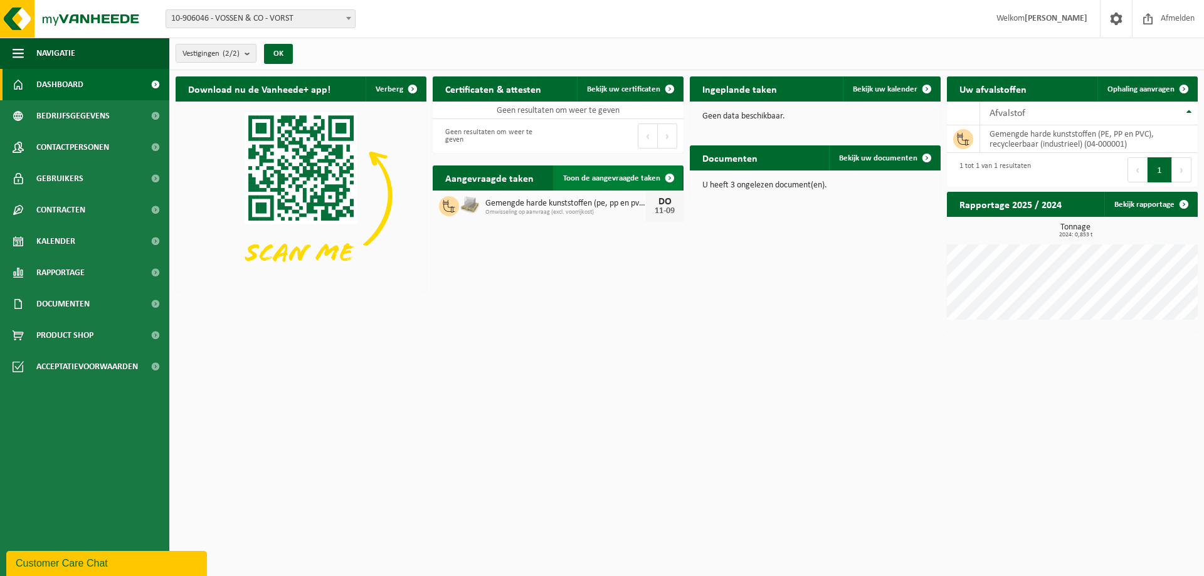
click at [603, 179] on span "Toon de aangevraagde taken" at bounding box center [611, 178] width 97 height 8
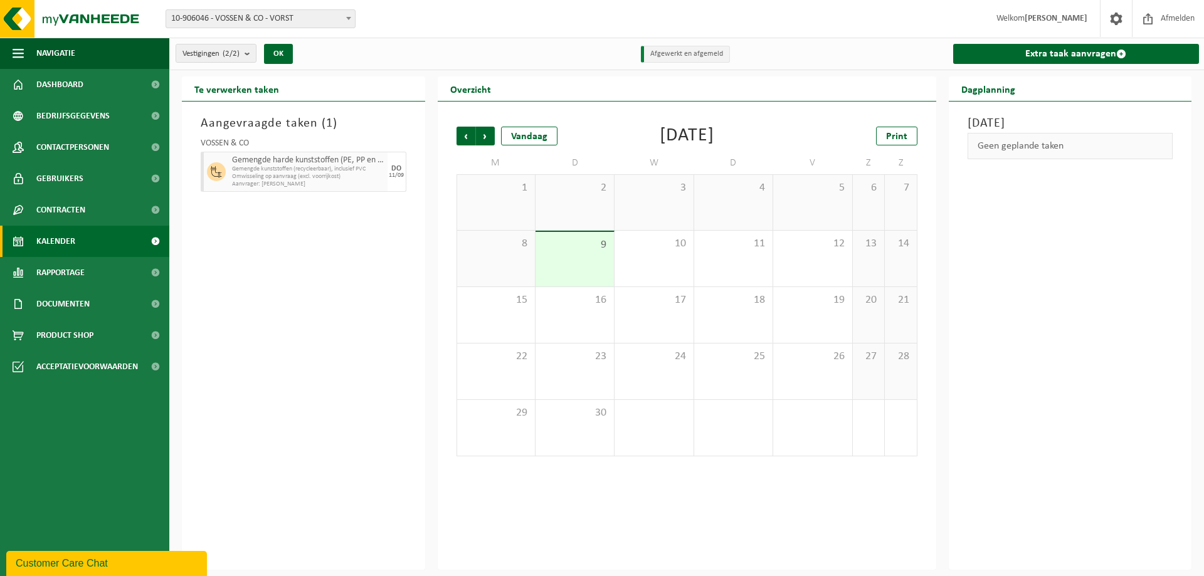
click at [315, 175] on span "Omwisseling op aanvraag (excl. voorrijkost)" at bounding box center [308, 177] width 152 height 8
click at [55, 83] on span "Dashboard" at bounding box center [59, 84] width 47 height 31
